Goal: Feedback & Contribution: Leave review/rating

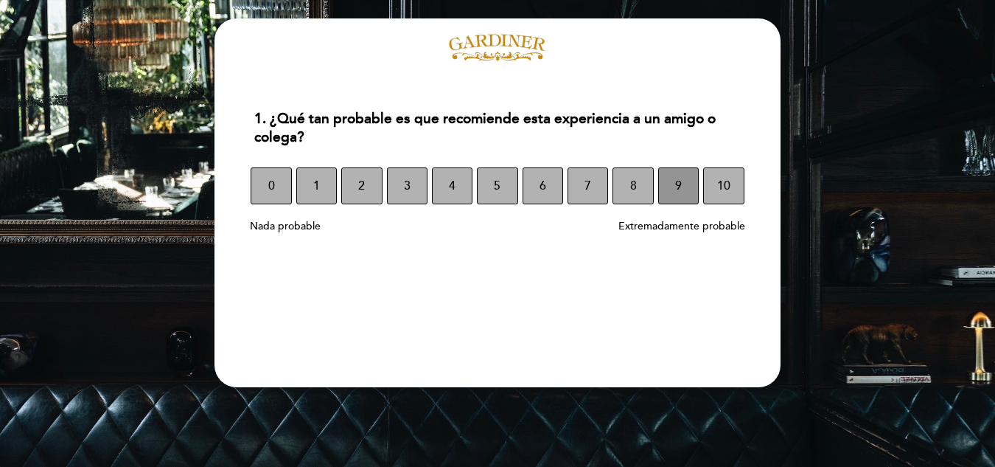
click at [669, 180] on button "9" at bounding box center [678, 185] width 41 height 37
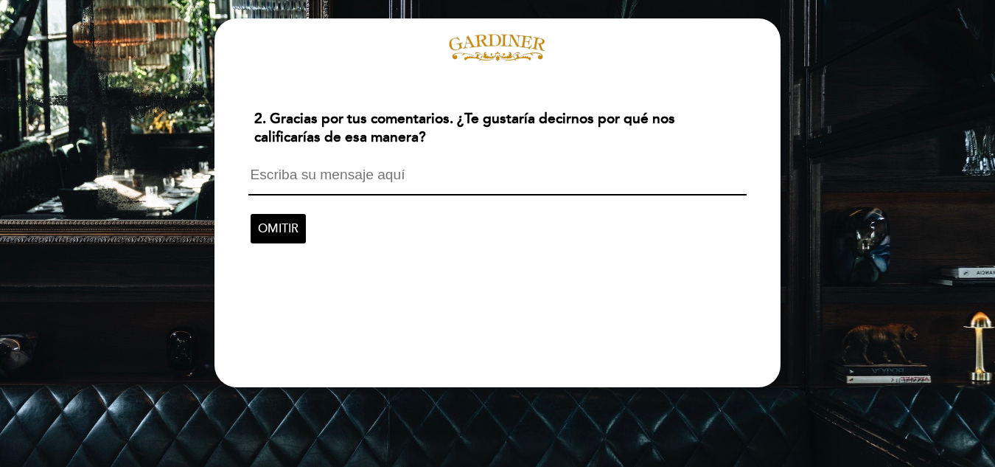
click at [386, 178] on textarea at bounding box center [497, 181] width 498 height 28
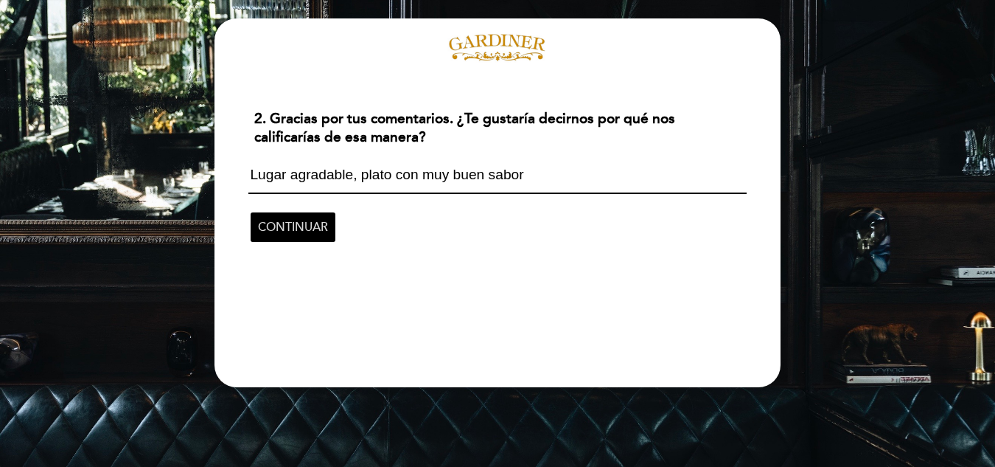
type textarea "Lugar agradable, plato con muy buen sabor"
click at [287, 226] on span "CONTINUAR" at bounding box center [293, 226] width 70 height 41
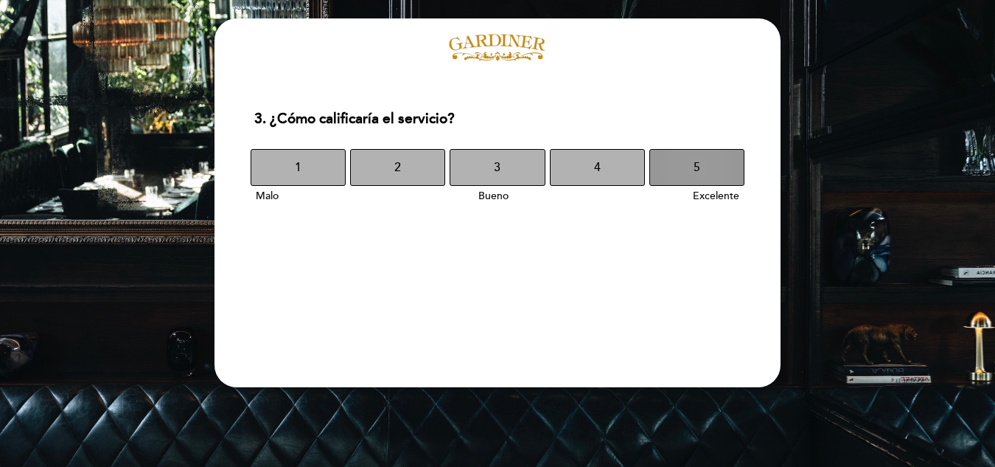
click at [695, 176] on span "5" at bounding box center [697, 167] width 7 height 41
click at [685, 164] on button "5" at bounding box center [697, 167] width 95 height 37
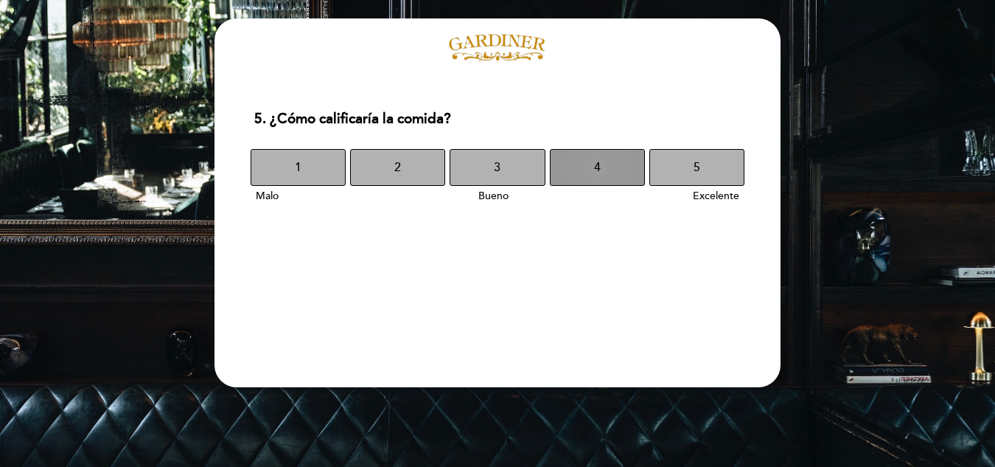
click at [633, 167] on button "4" at bounding box center [597, 167] width 95 height 37
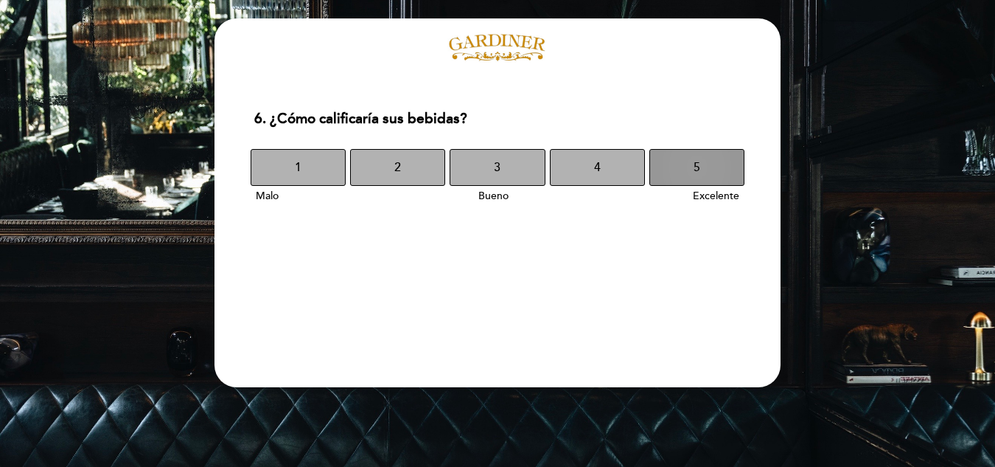
click at [703, 168] on button "5" at bounding box center [697, 167] width 95 height 37
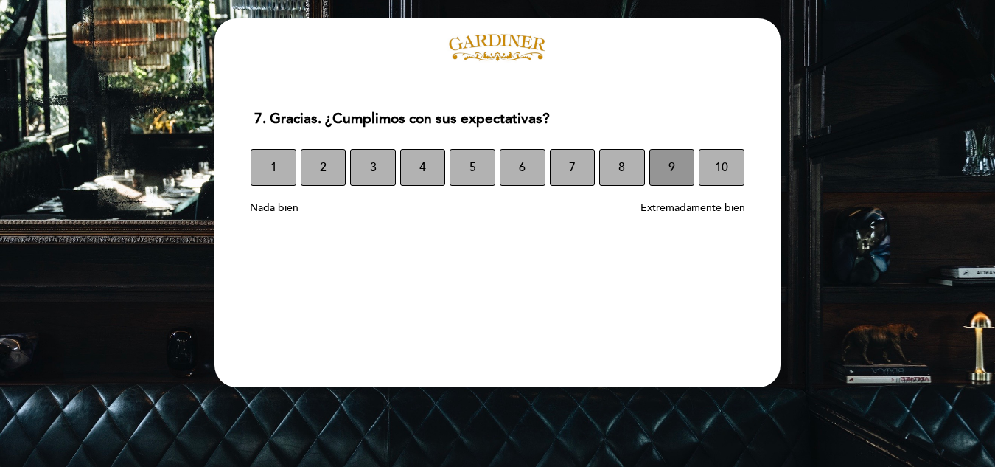
click at [684, 168] on button "9" at bounding box center [673, 167] width 46 height 37
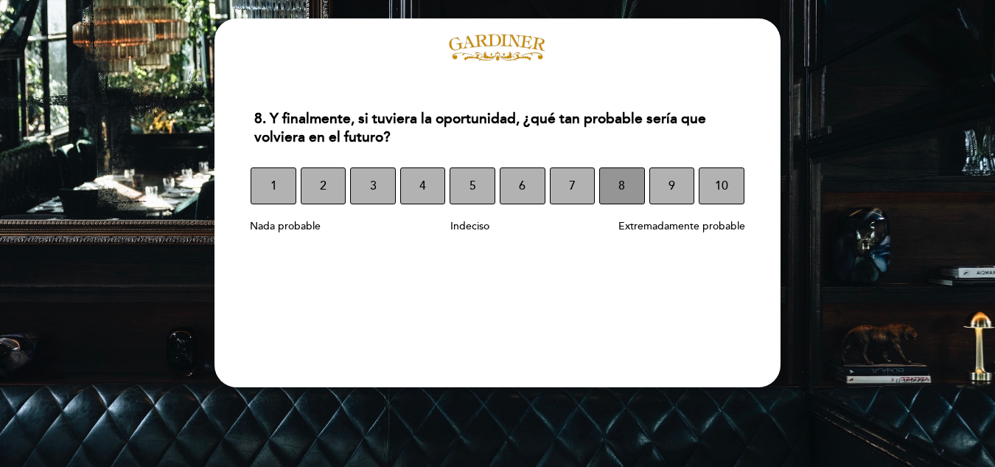
click at [619, 193] on span "8" at bounding box center [622, 185] width 7 height 41
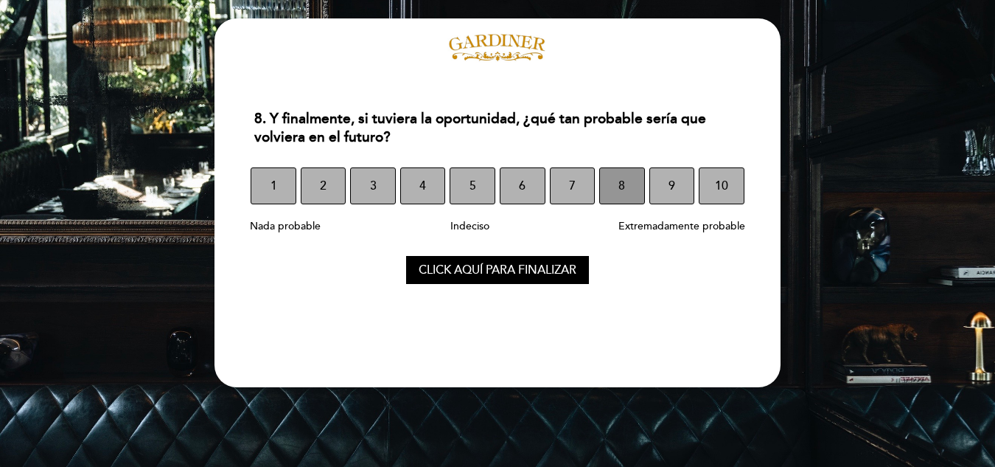
select select "es"
